Goal: Information Seeking & Learning: Check status

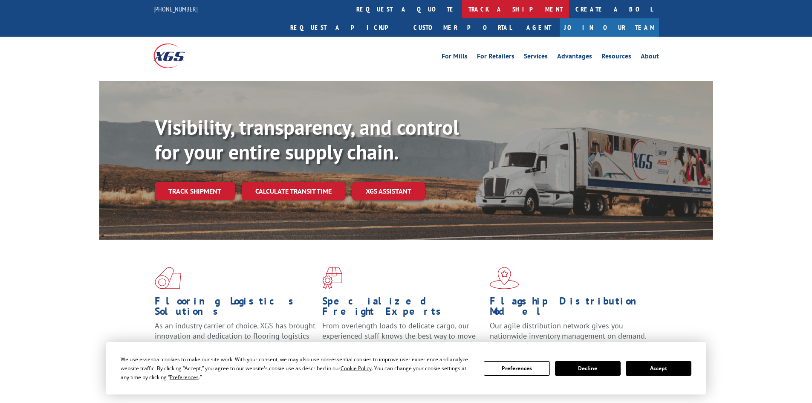
click at [462, 11] on link "track a shipment" at bounding box center [515, 9] width 107 height 18
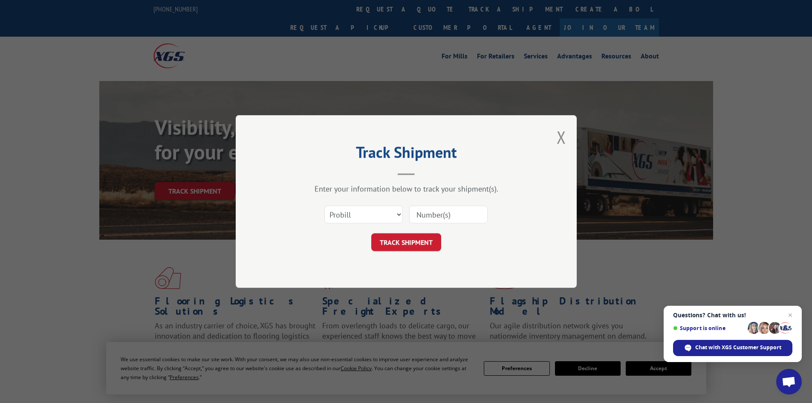
paste input "17666381"
type input "17666381"
click at [407, 239] on button "TRACK SHIPMENT" at bounding box center [406, 242] width 70 height 18
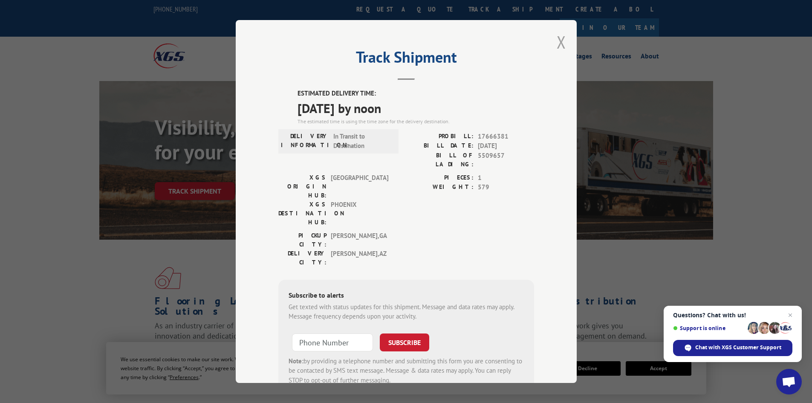
click at [562, 39] on button "Close modal" at bounding box center [561, 42] width 9 height 23
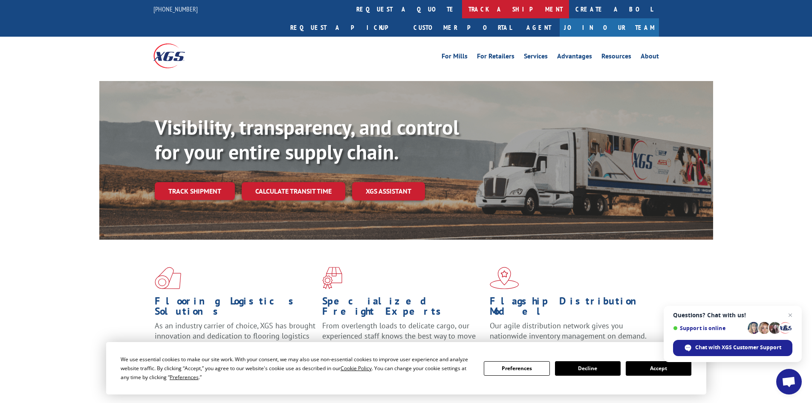
click at [462, 6] on link "track a shipment" at bounding box center [515, 9] width 107 height 18
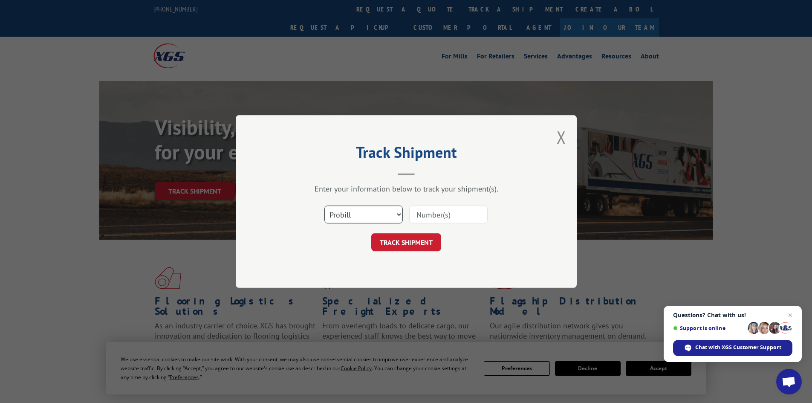
click at [395, 215] on select "Select category... Probill BOL PO" at bounding box center [363, 214] width 78 height 18
select select "bol"
click at [324, 205] on select "Select category... Probill BOL PO" at bounding box center [363, 214] width 78 height 18
paste input "471225"
type input "471225"
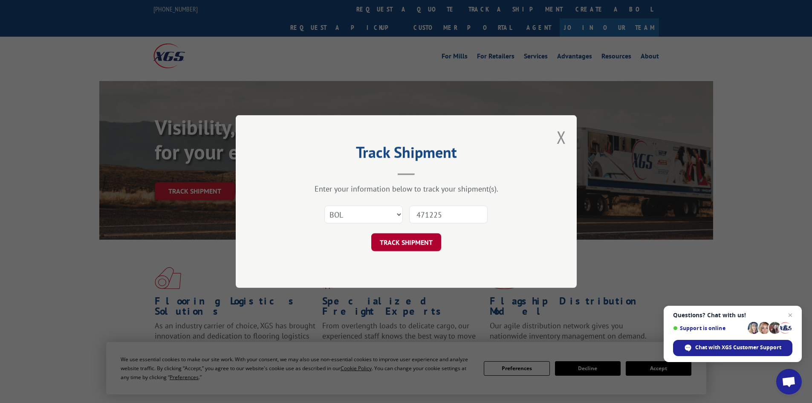
click at [403, 243] on button "TRACK SHIPMENT" at bounding box center [406, 242] width 70 height 18
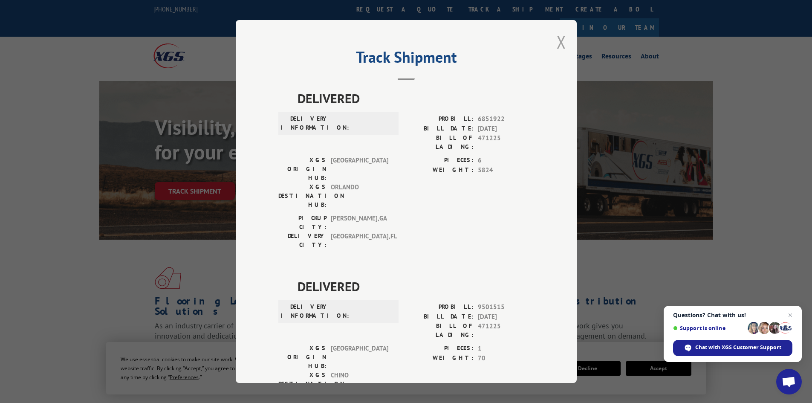
click at [558, 38] on button "Close modal" at bounding box center [561, 42] width 9 height 23
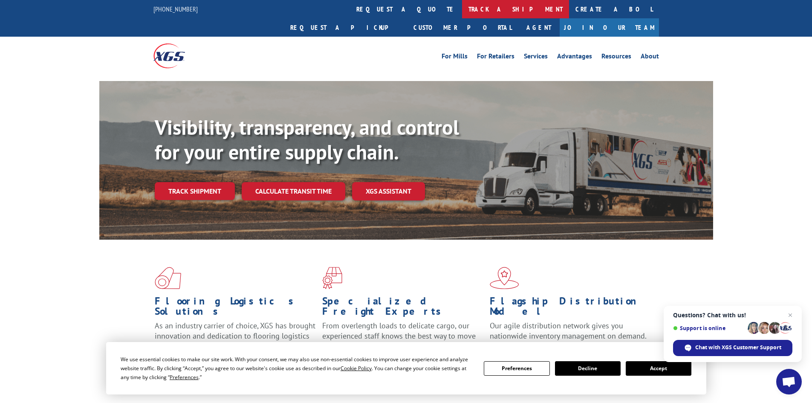
click at [462, 9] on link "track a shipment" at bounding box center [515, 9] width 107 height 18
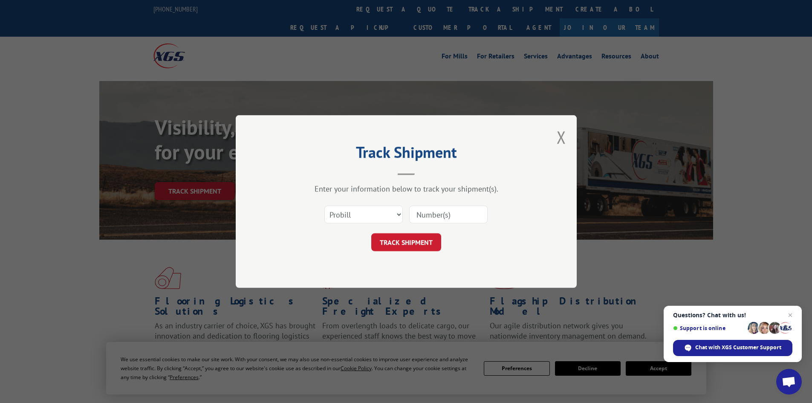
paste input "534826"
type input "534826"
click at [414, 240] on button "TRACK SHIPMENT" at bounding box center [406, 242] width 70 height 18
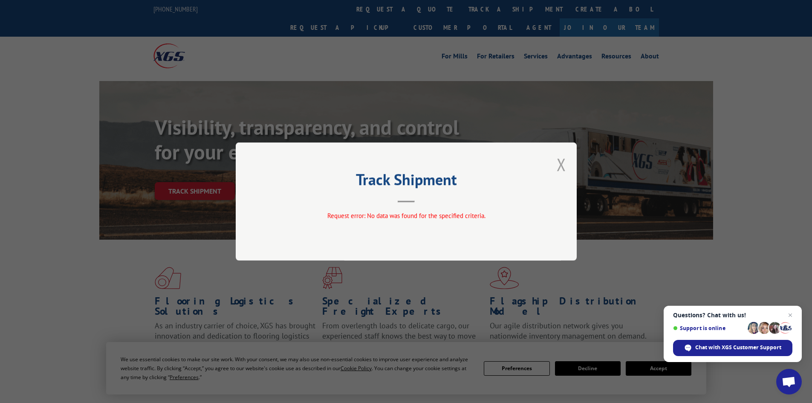
click at [565, 160] on button "Close modal" at bounding box center [561, 164] width 9 height 23
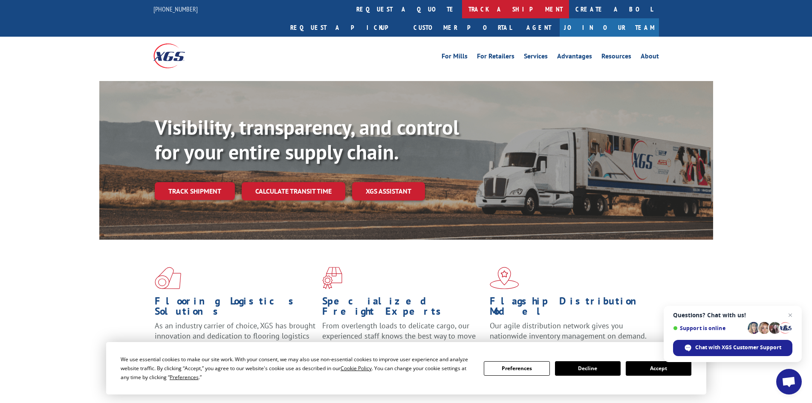
click at [462, 7] on link "track a shipment" at bounding box center [515, 9] width 107 height 18
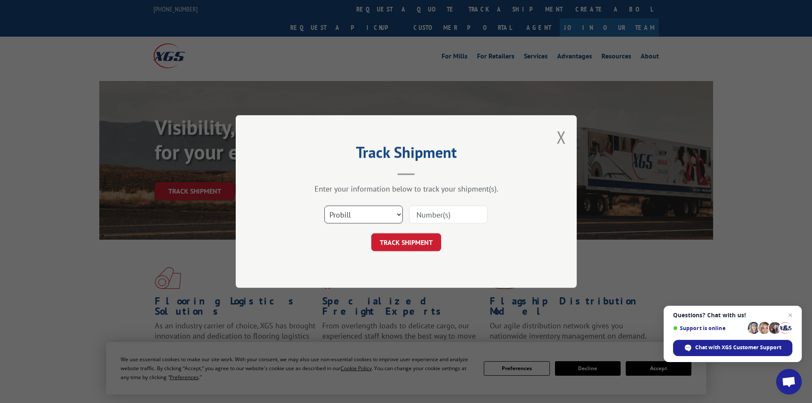
click at [398, 215] on select "Select category... Probill BOL PO" at bounding box center [363, 214] width 78 height 18
select select "bol"
click at [324, 205] on select "Select category... Probill BOL PO" at bounding box center [363, 214] width 78 height 18
click at [436, 220] on input at bounding box center [448, 214] width 78 height 18
paste input "5513857"
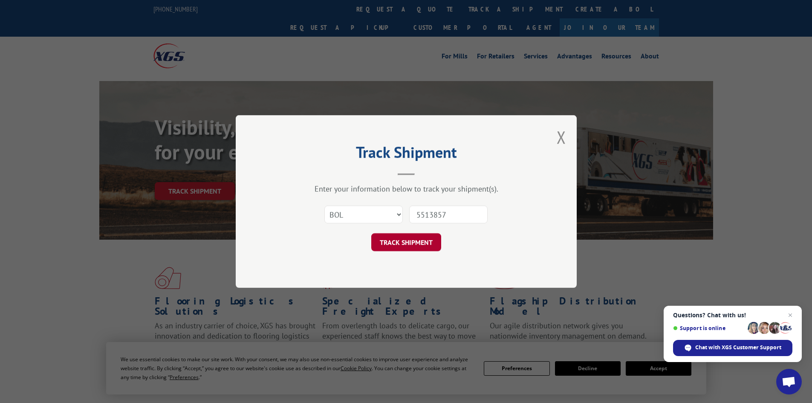
type input "5513857"
click at [422, 246] on button "TRACK SHIPMENT" at bounding box center [406, 242] width 70 height 18
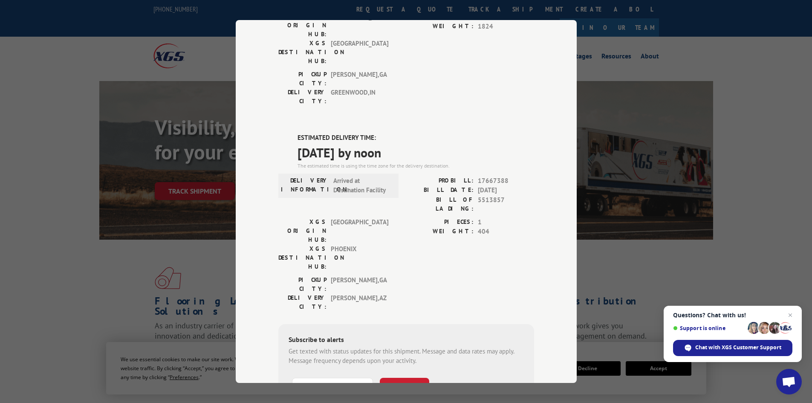
scroll to position [160, 0]
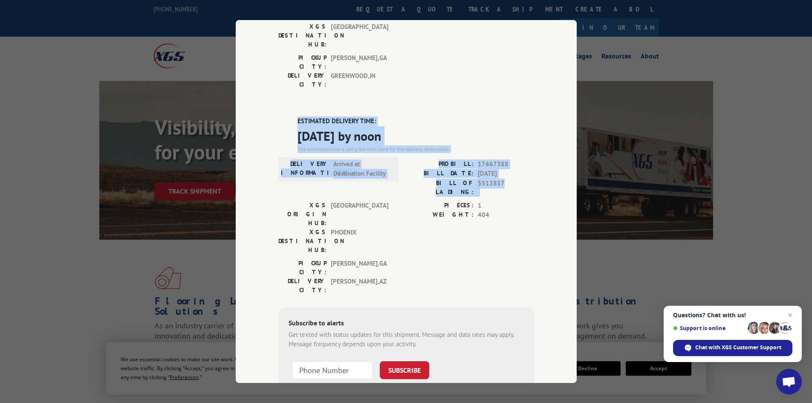
drag, startPoint x: 285, startPoint y: 67, endPoint x: 520, endPoint y: 135, distance: 244.6
click at [520, 135] on div "DELIVERED DELIVERY INFORMATION: [DATE] 04:05 pm L E PROBILL: 17435061 BILL DATE…" at bounding box center [406, 187] width 256 height 518
copy div "ESTIMATED DELIVERY TIME: [DATE] by noon The estimated time is using the time zo…"
